Goal: Task Accomplishment & Management: Manage account settings

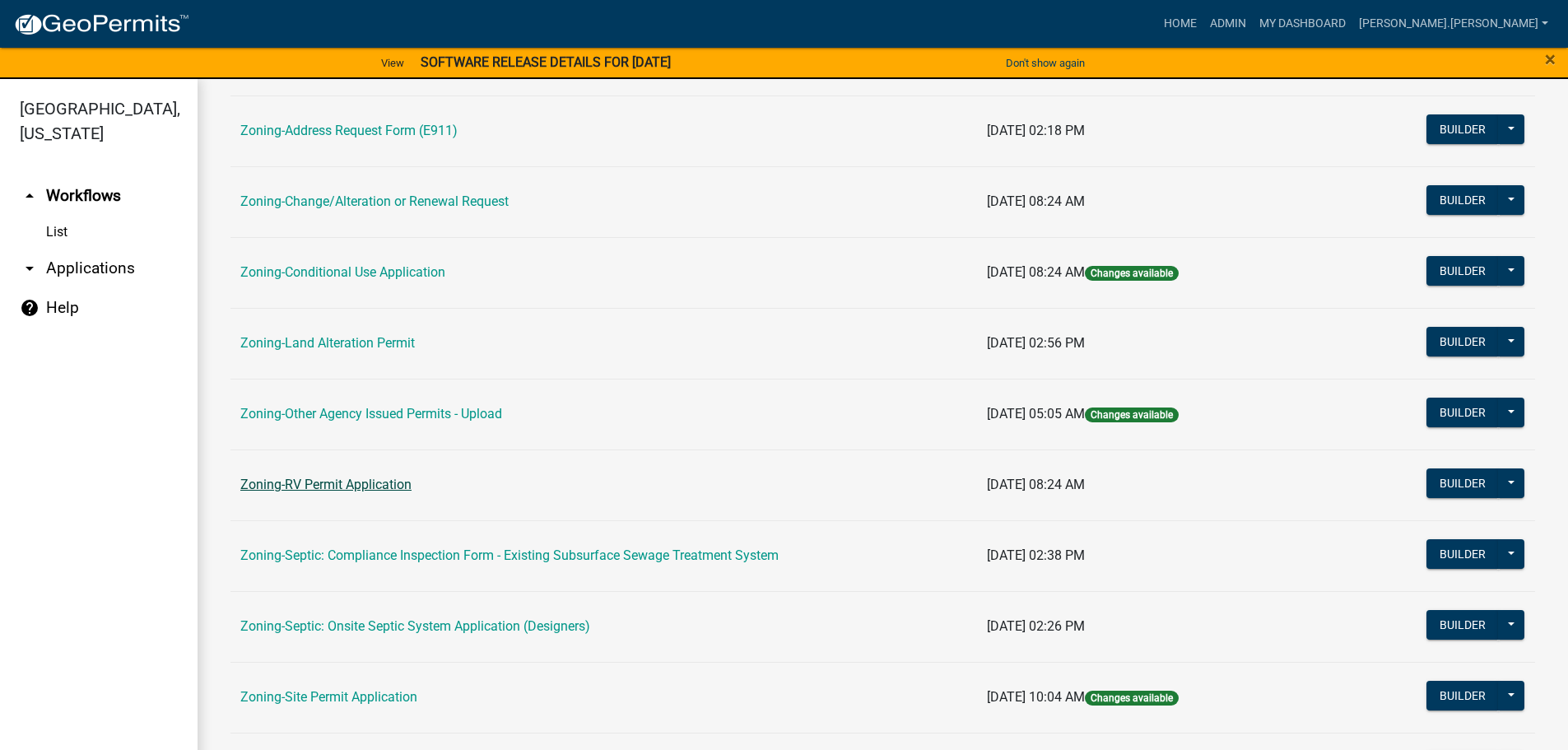
scroll to position [513, 0]
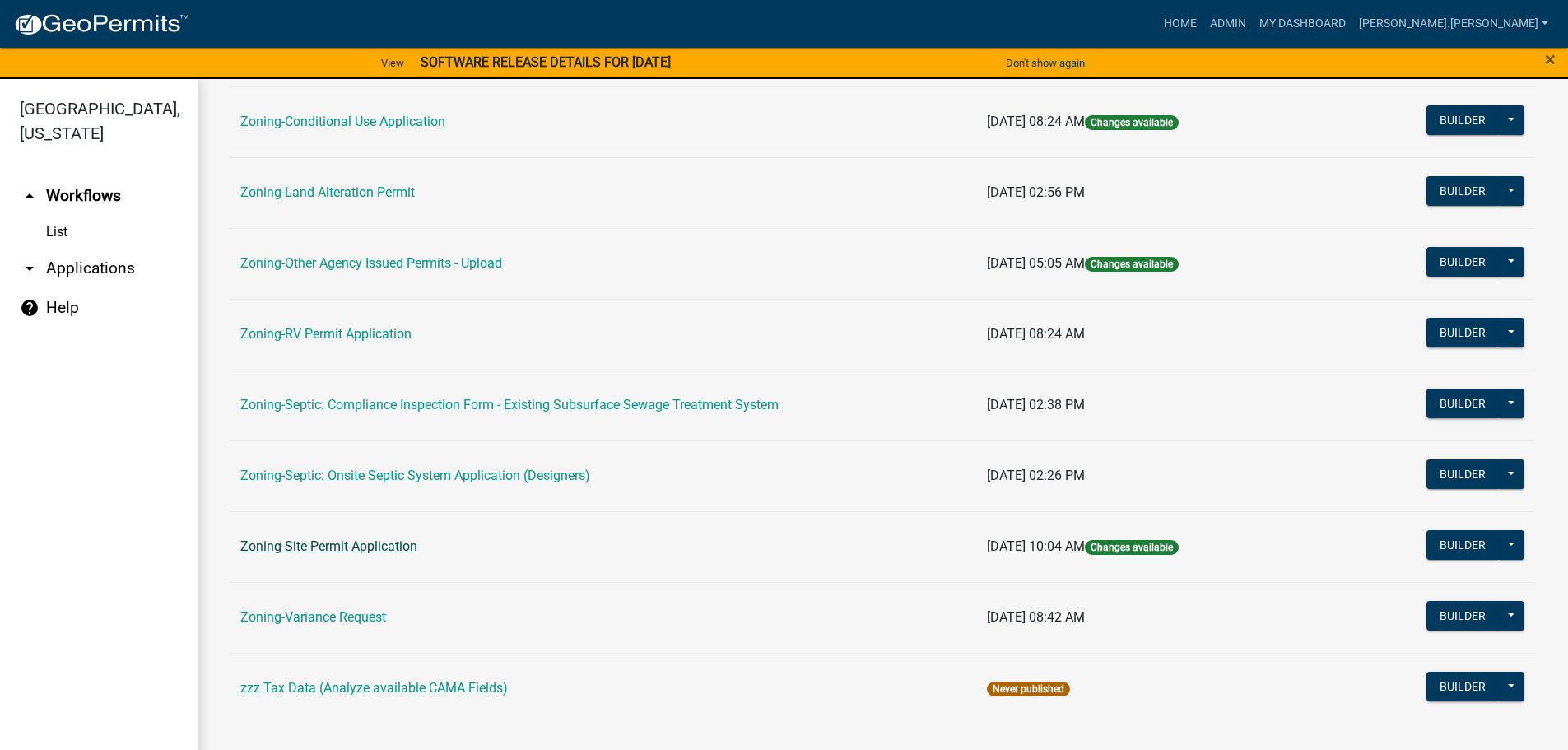
click at [331, 550] on link "Zoning-Site Permit Application" at bounding box center [328, 546] width 177 height 16
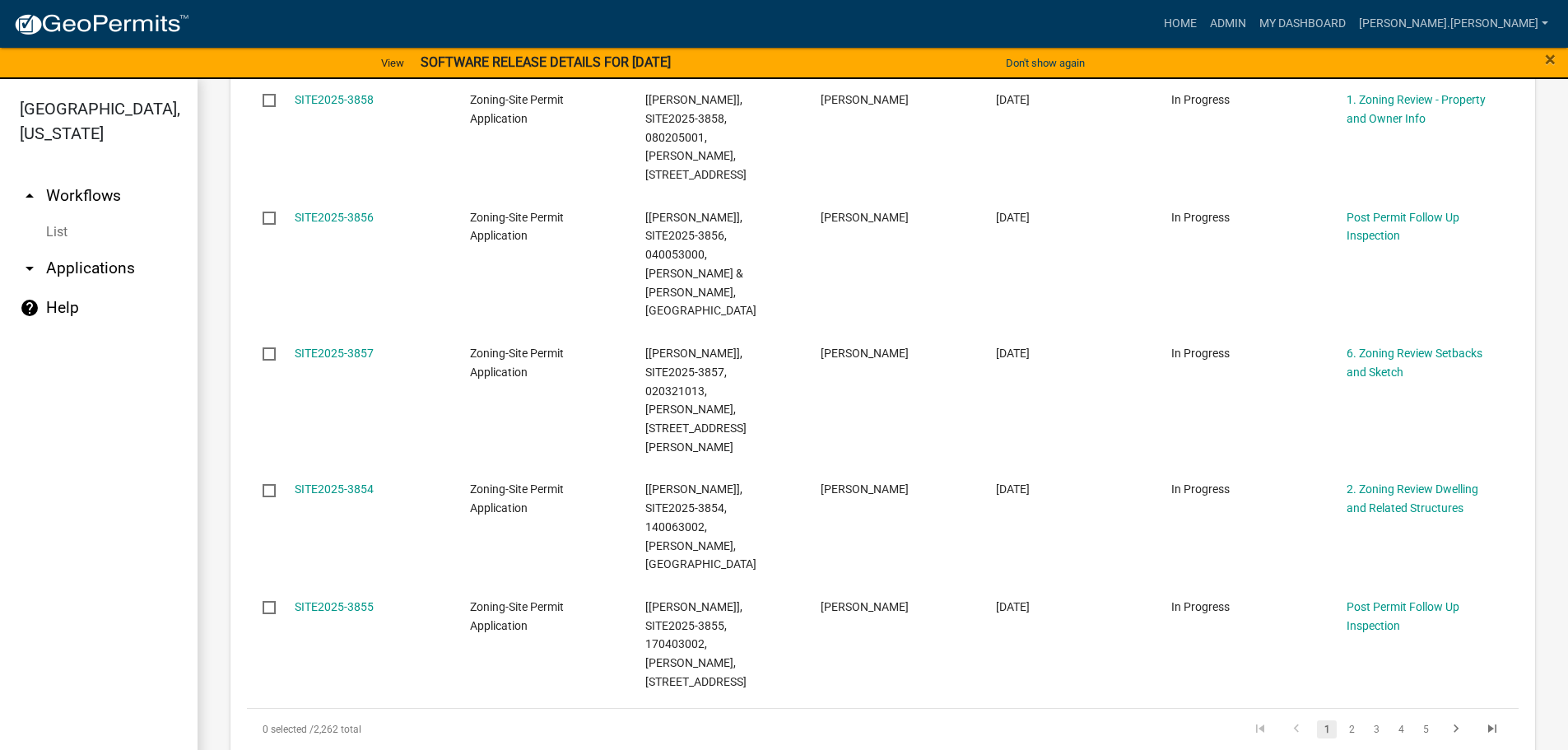
scroll to position [905, 0]
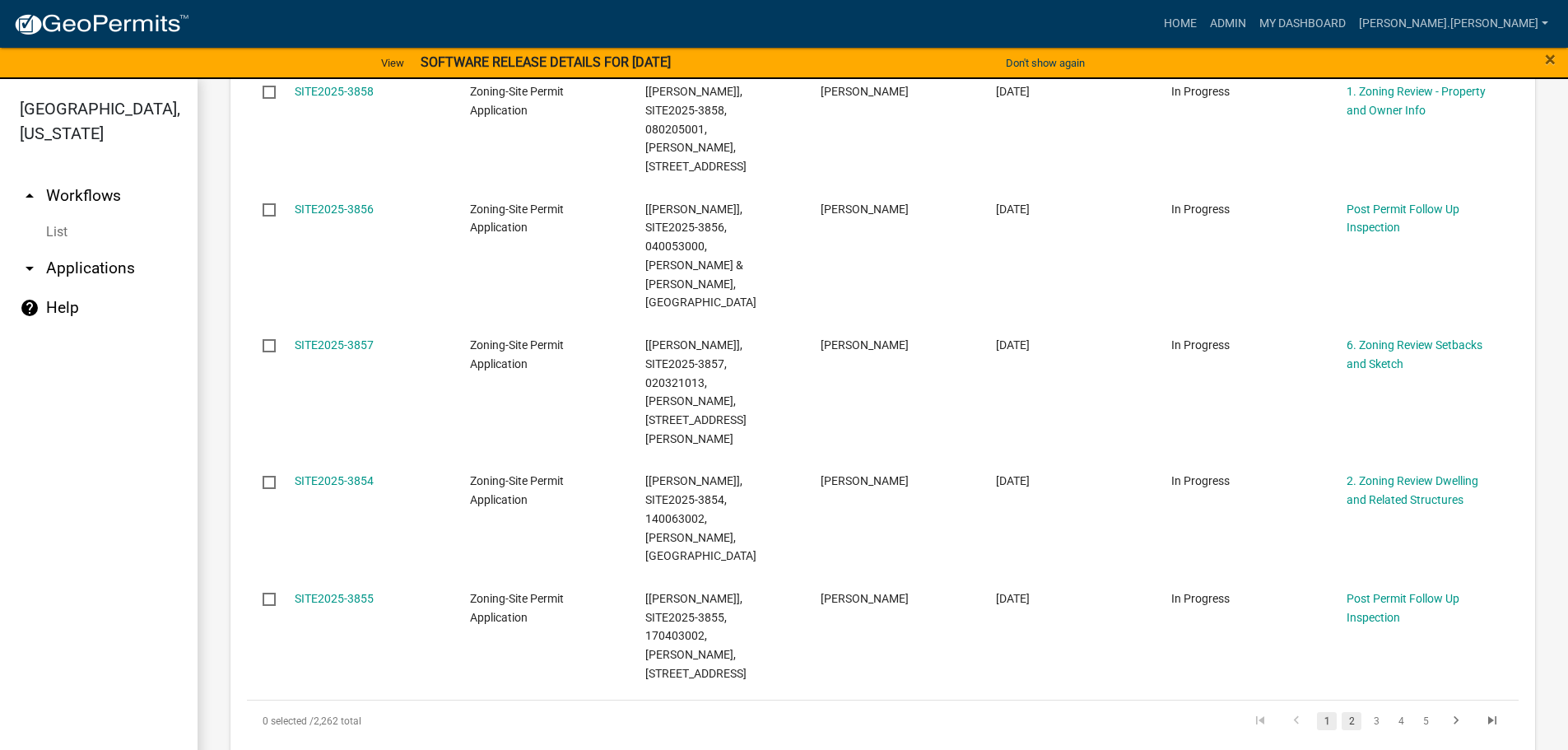
click at [1341, 712] on link "2" at bounding box center [1351, 721] width 20 height 18
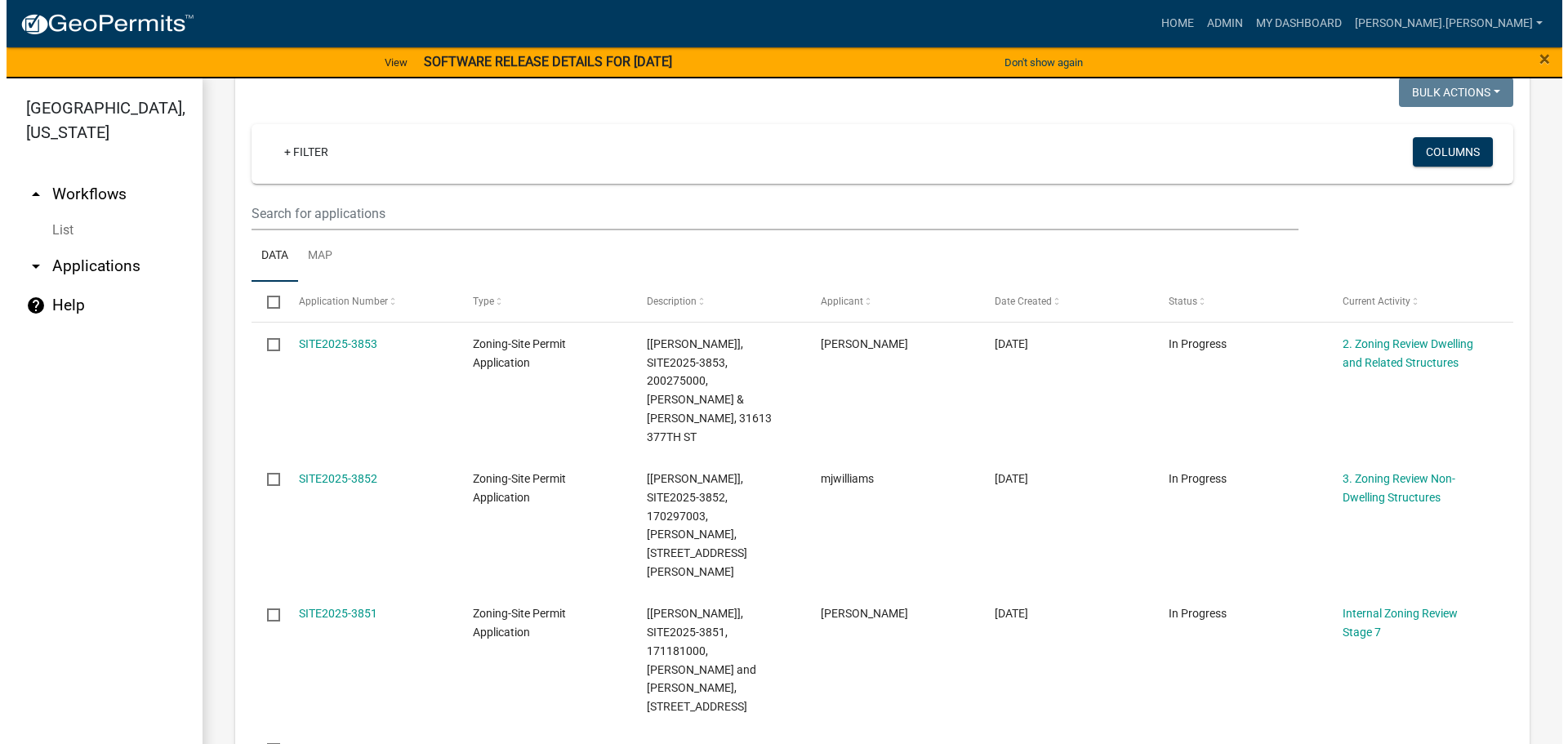
scroll to position [267, 0]
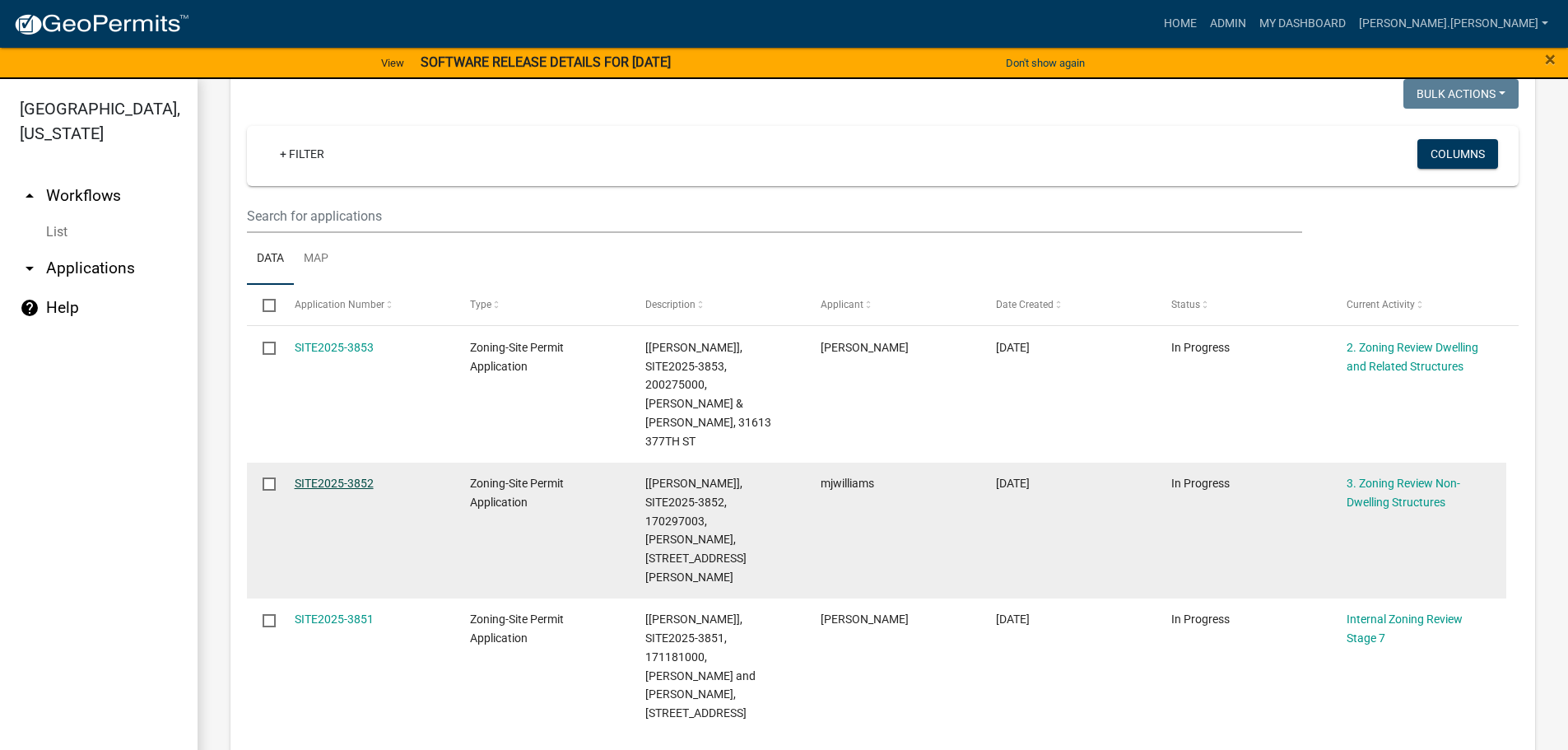
click at [323, 477] on link "SITE2025-3852" at bounding box center [334, 483] width 79 height 13
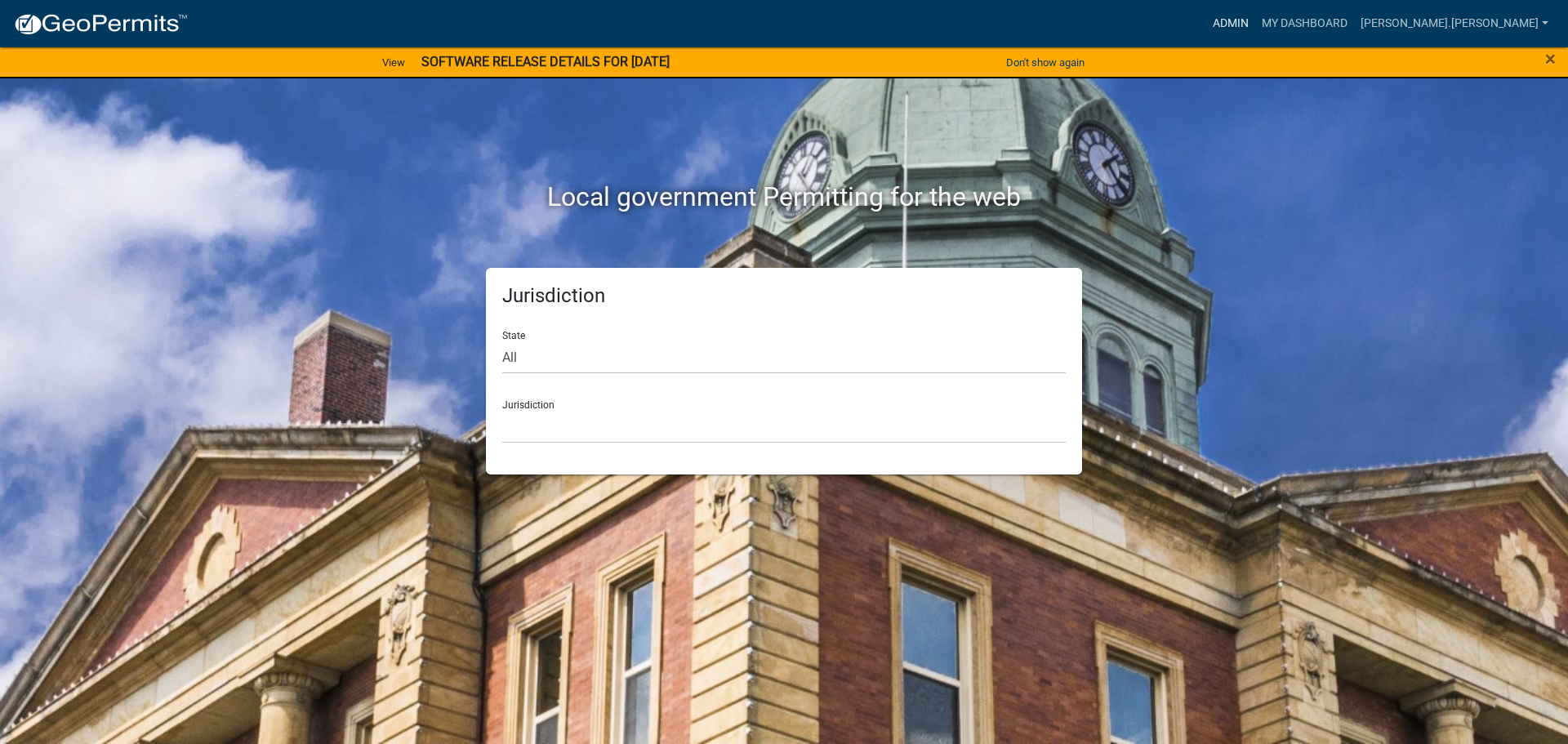
click at [1255, 20] on link "Admin" at bounding box center [1230, 24] width 49 height 31
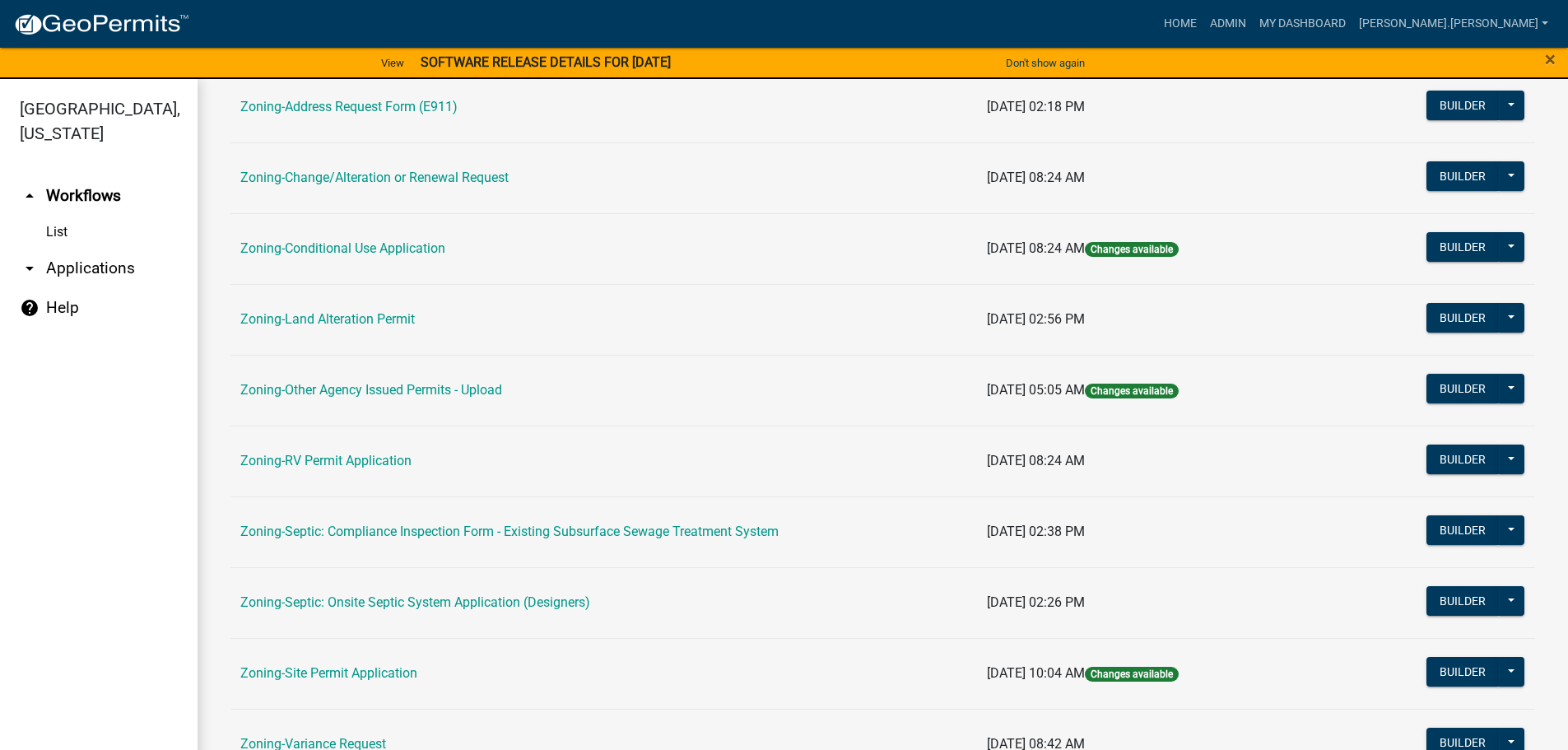
scroll to position [430, 0]
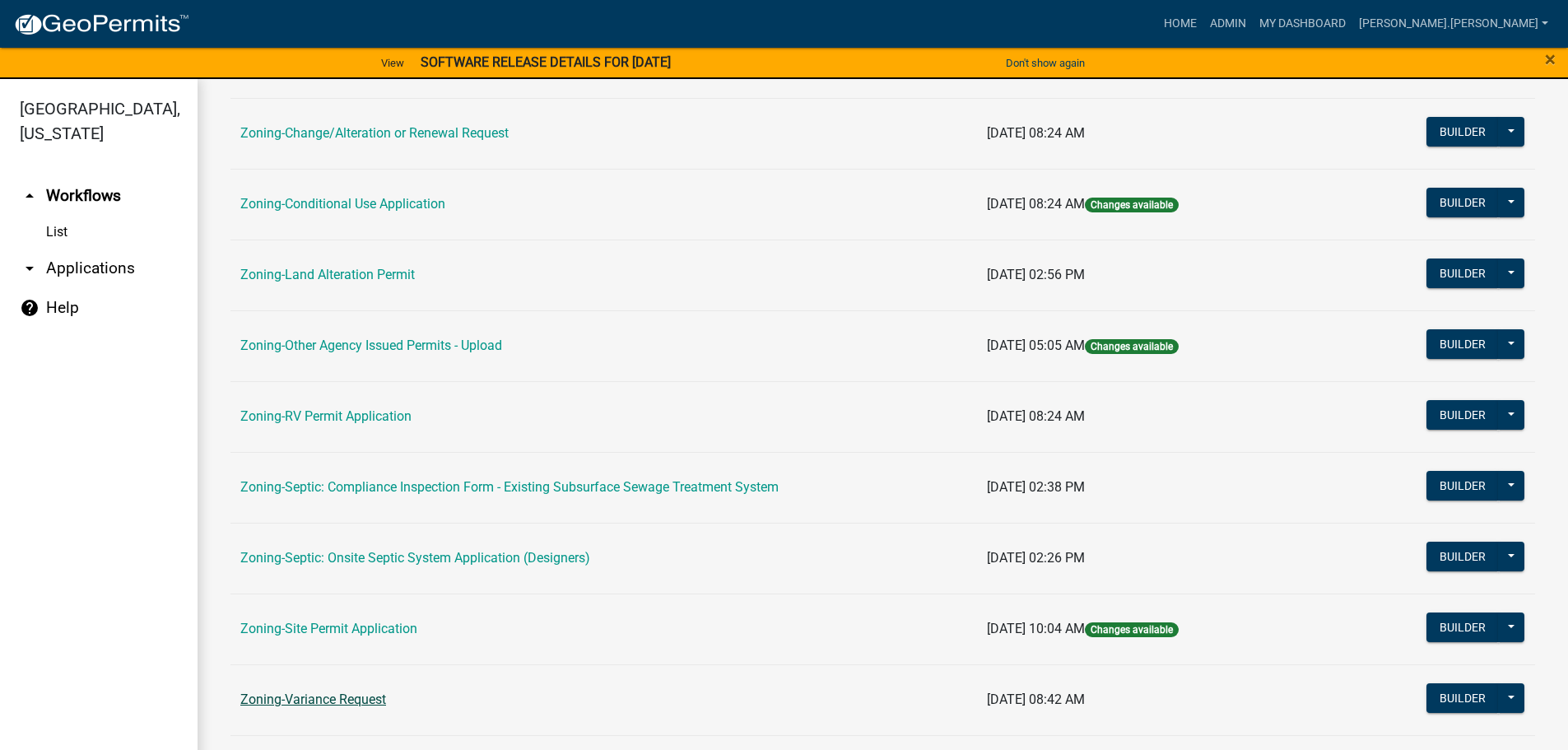
click at [344, 705] on link "Zoning-Variance Request" at bounding box center [313, 699] width 146 height 16
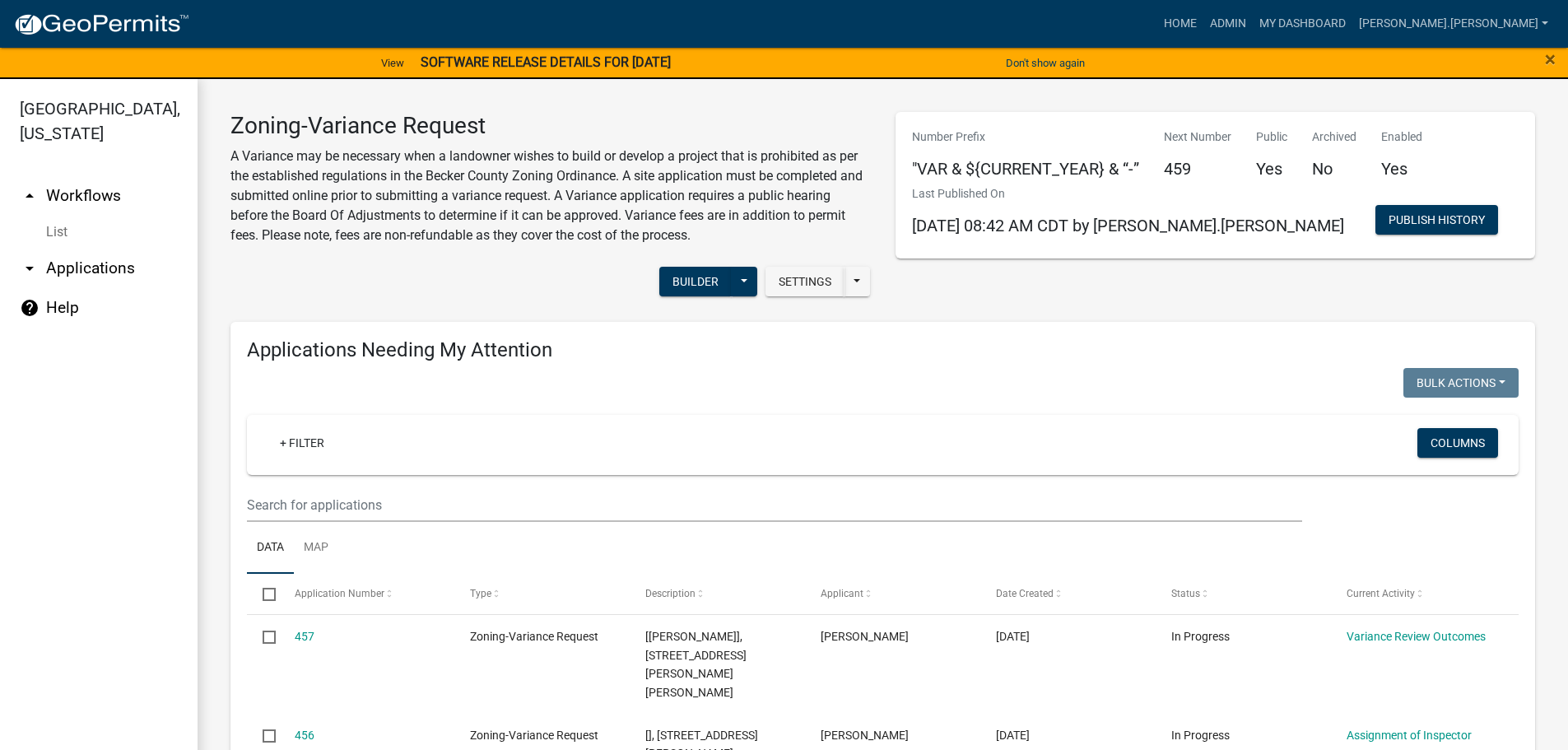
drag, startPoint x: 850, startPoint y: 589, endPoint x: 790, endPoint y: 387, distance: 210.7
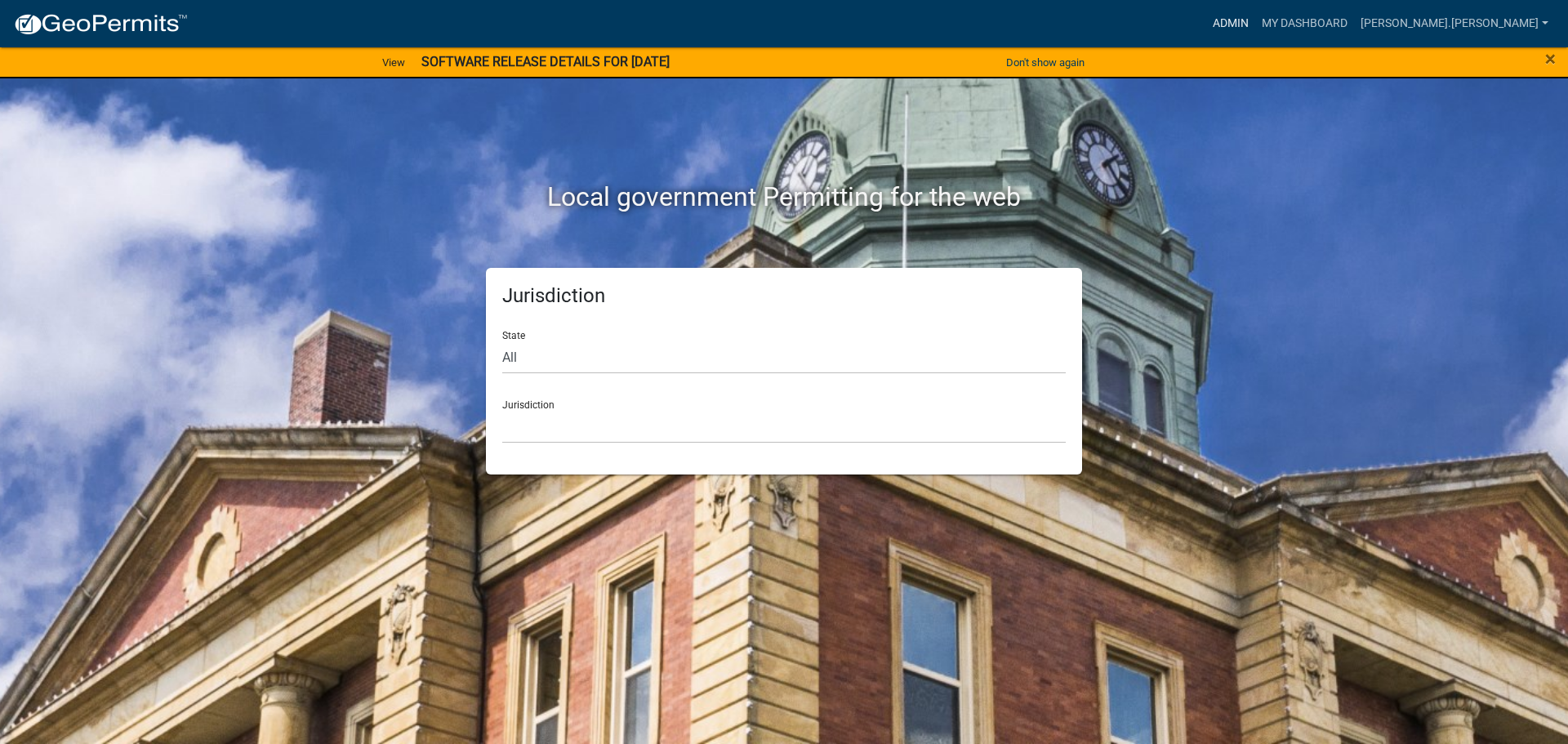
click at [1255, 15] on link "Admin" at bounding box center [1230, 24] width 49 height 31
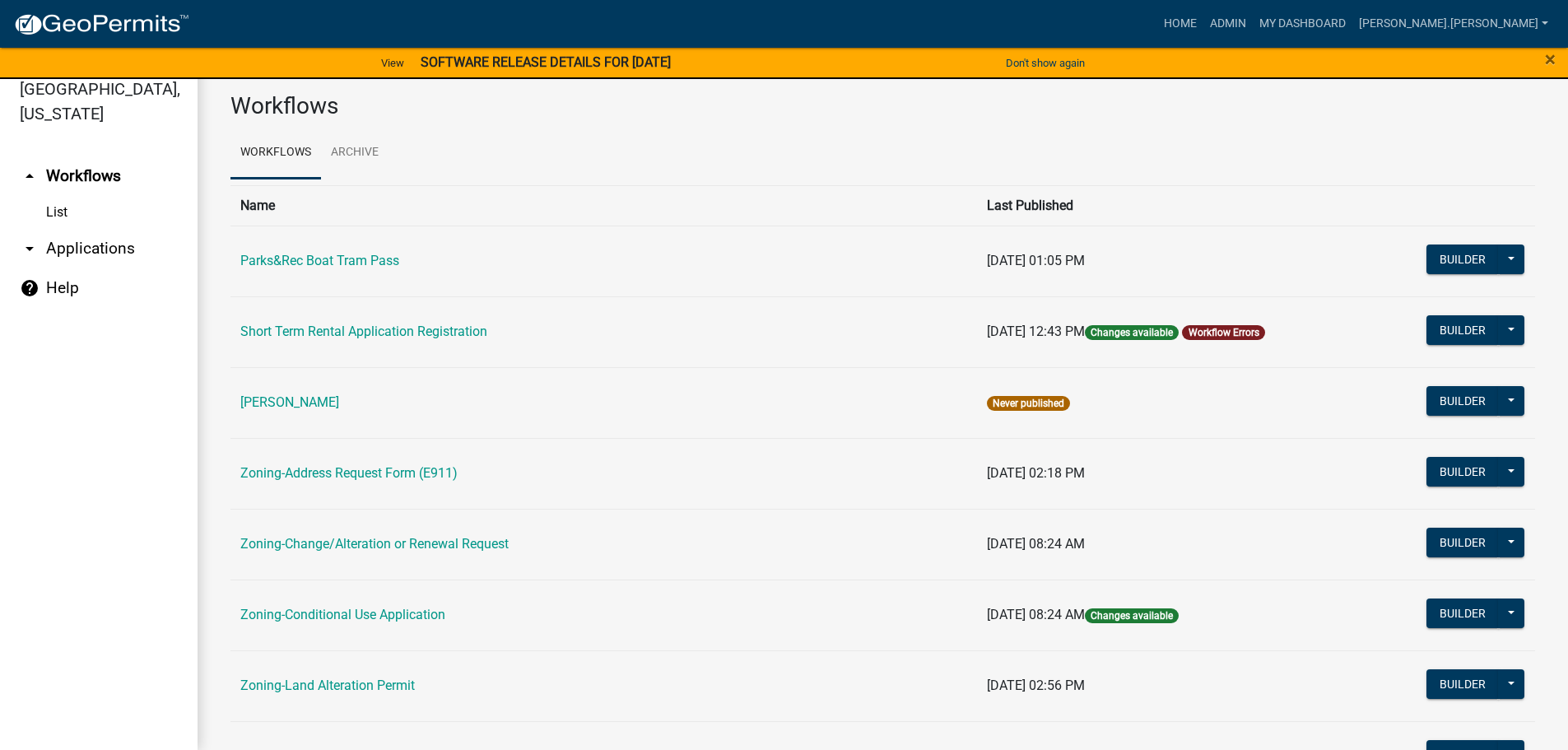
drag, startPoint x: 648, startPoint y: 520, endPoint x: 585, endPoint y: 267, distance: 260.7
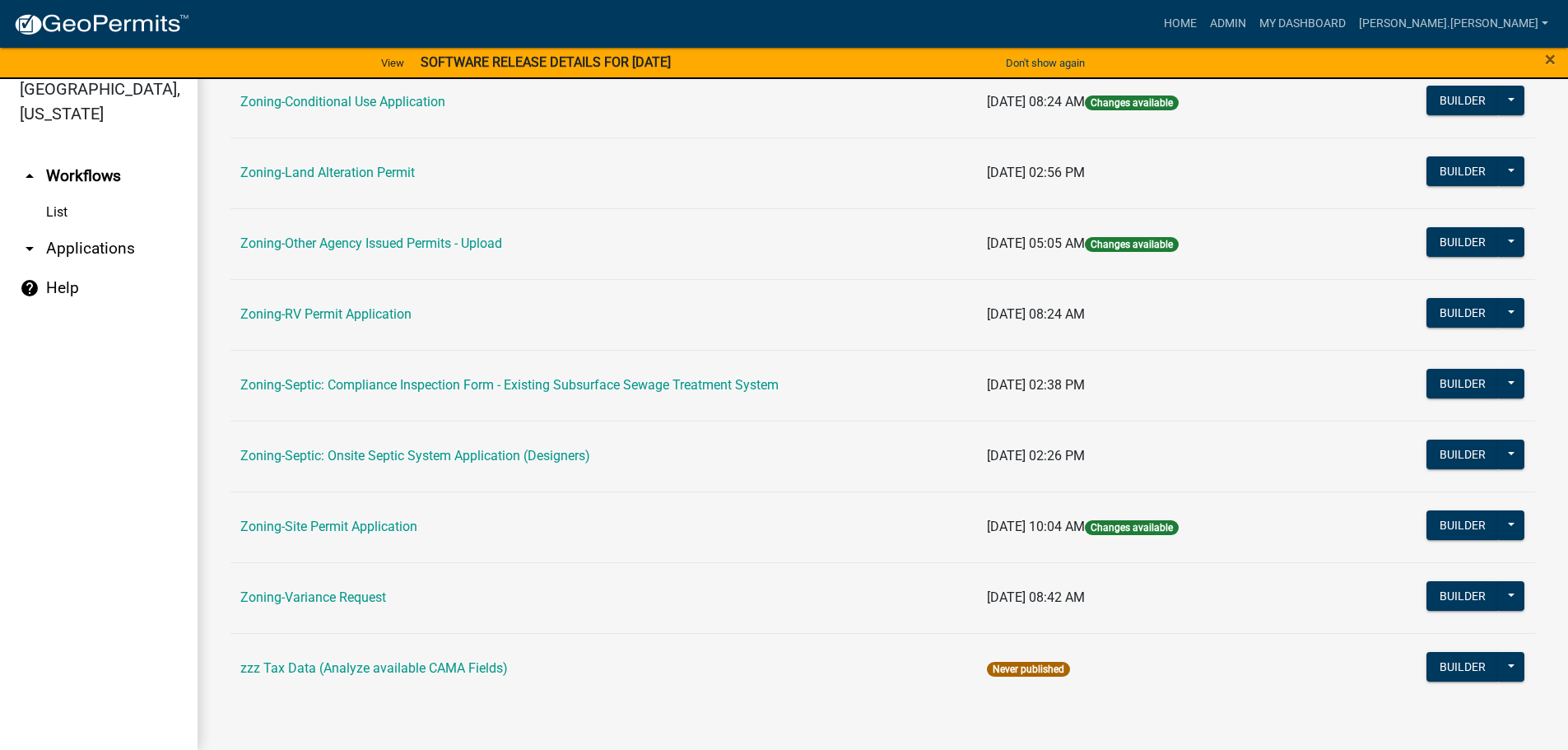
scroll to position [513, 0]
